Goal: Find specific page/section: Find specific page/section

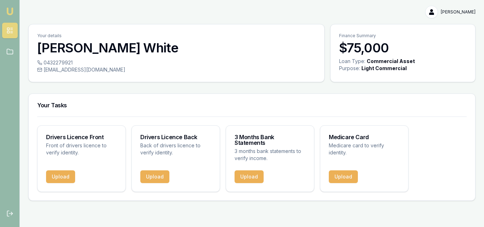
click at [8, 14] on img at bounding box center [10, 11] width 8 height 8
click at [11, 56] on link at bounding box center [10, 52] width 16 height 16
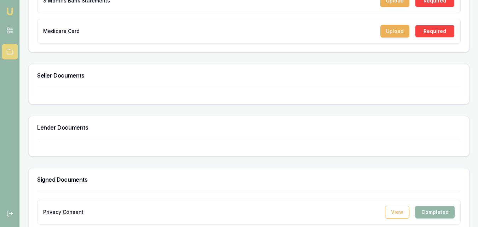
scroll to position [210, 0]
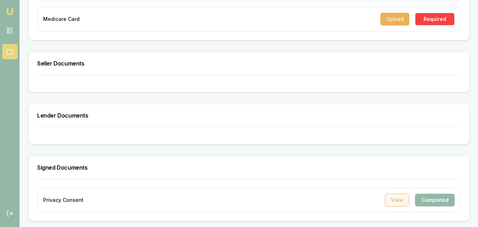
click at [408, 200] on button "View" at bounding box center [397, 200] width 24 height 13
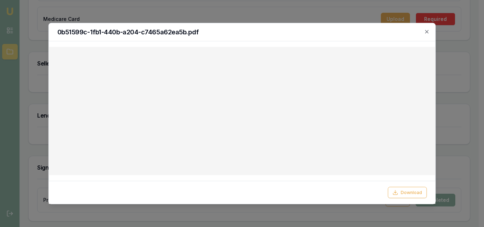
click at [449, 101] on div at bounding box center [242, 113] width 484 height 227
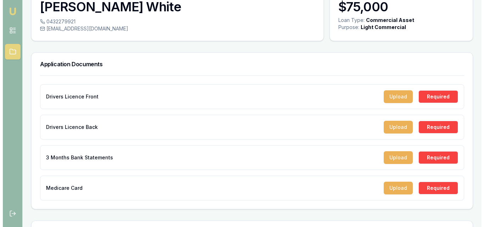
scroll to position [0, 0]
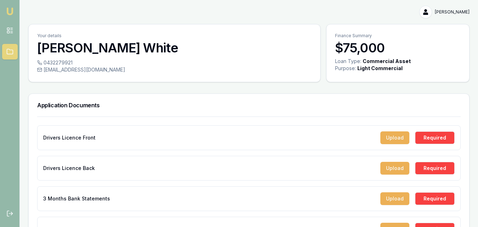
click at [8, 16] on link "Emu Broker" at bounding box center [9, 11] width 11 height 11
